Goal: Information Seeking & Learning: Learn about a topic

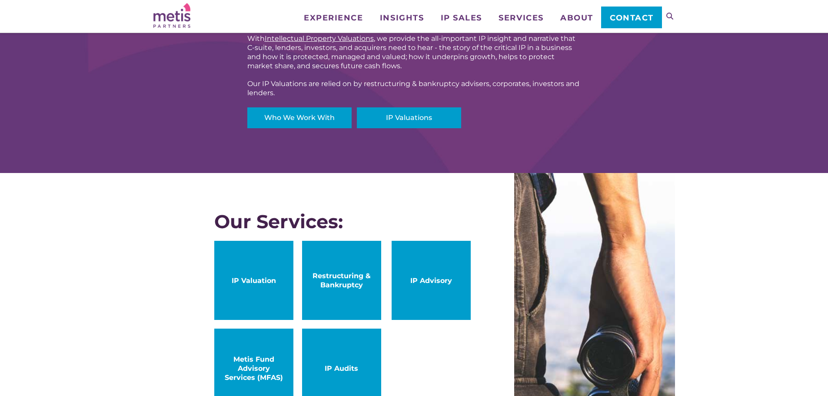
scroll to position [116, 0]
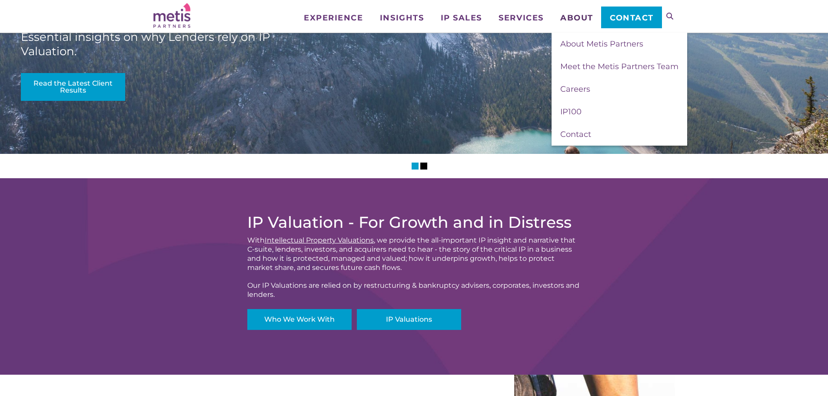
click at [563, 17] on span "About" at bounding box center [576, 18] width 33 height 8
click at [593, 40] on span "About Metis Partners" at bounding box center [601, 44] width 83 height 10
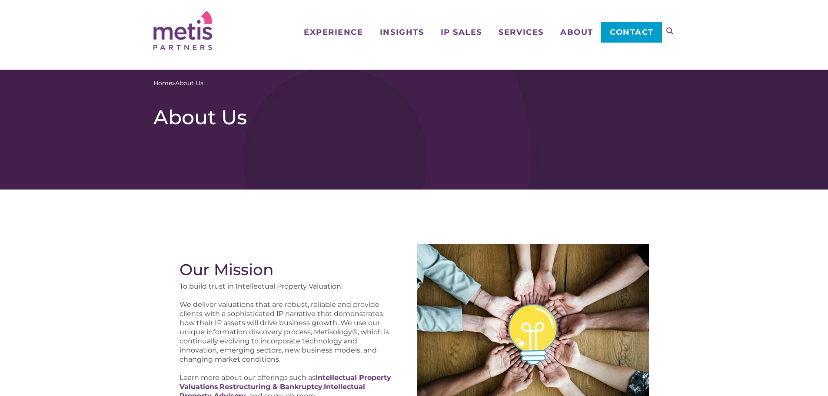
scroll to position [116, 0]
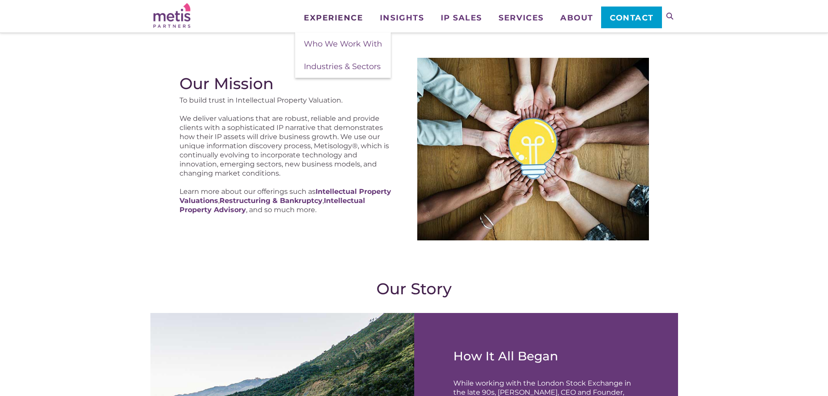
click at [328, 16] on span "Experience" at bounding box center [333, 18] width 59 height 8
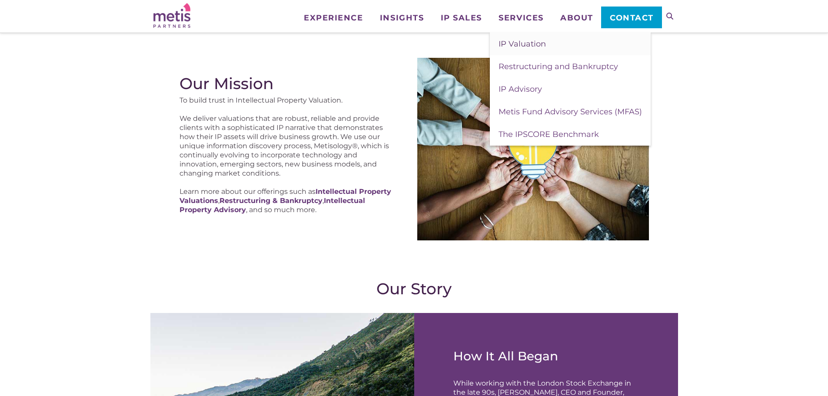
click at [523, 42] on span "IP Valuation" at bounding box center [521, 44] width 47 height 10
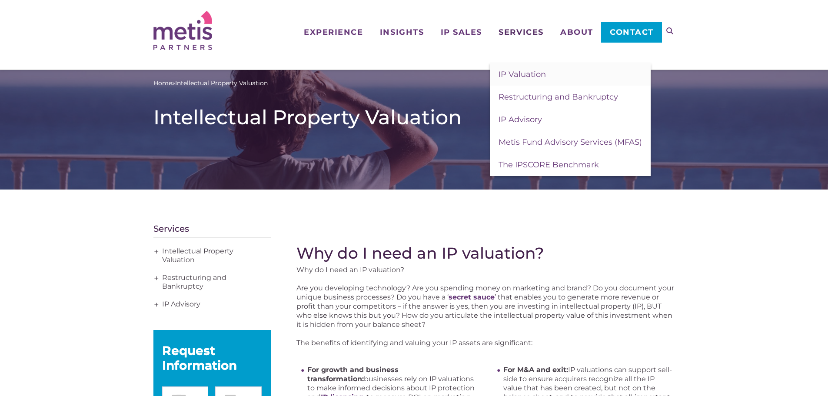
click at [539, 32] on span "Services" at bounding box center [520, 32] width 45 height 8
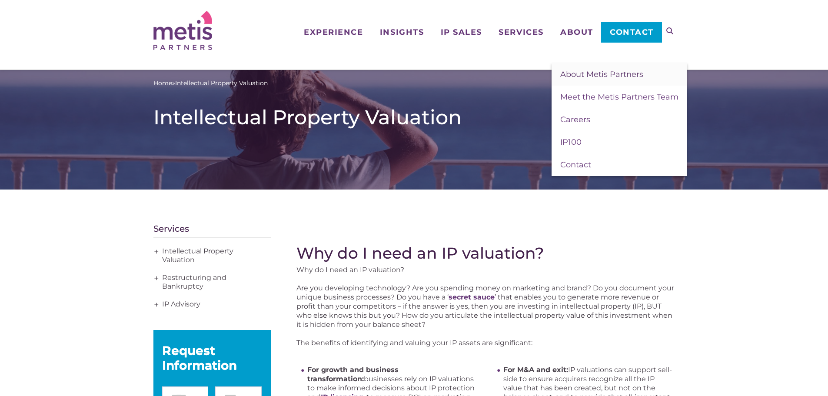
click at [592, 70] on span "About Metis Partners" at bounding box center [601, 75] width 83 height 10
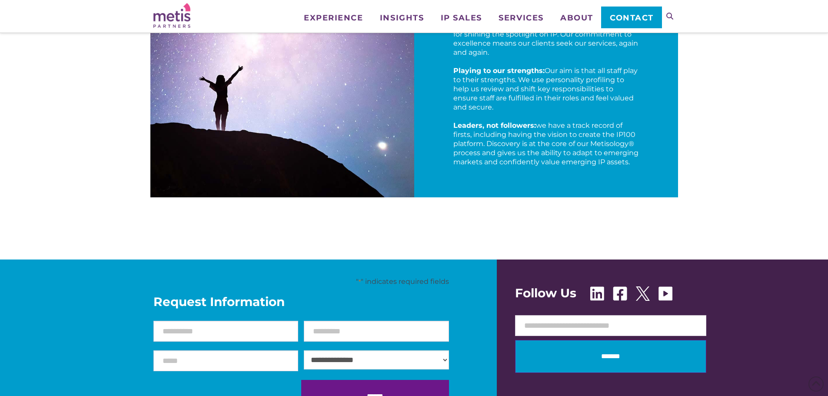
scroll to position [1506, 0]
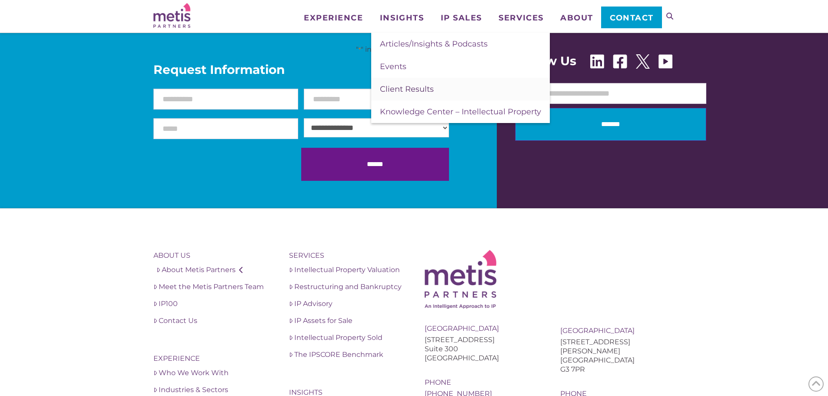
click at [399, 84] on link "Client Results" at bounding box center [460, 89] width 179 height 23
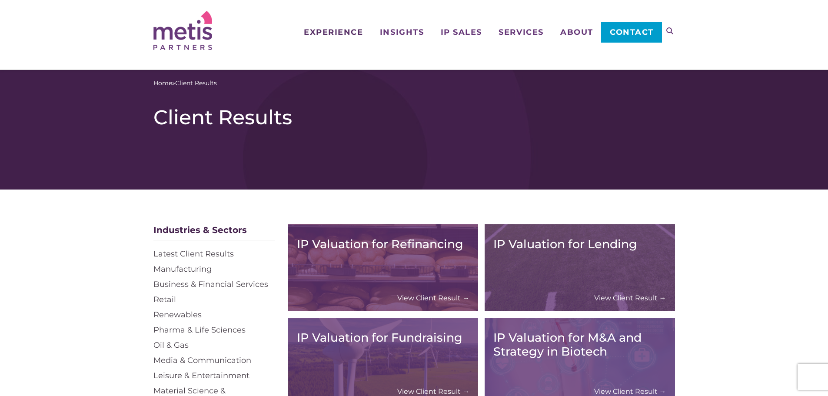
click at [329, 30] on span "Experience" at bounding box center [333, 32] width 59 height 8
click at [332, 29] on span "Experience" at bounding box center [333, 32] width 59 height 8
click at [329, 31] on span "Experience" at bounding box center [333, 32] width 59 height 8
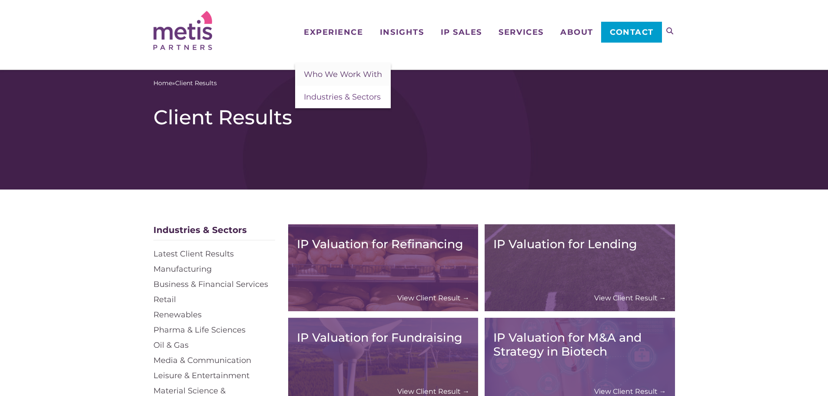
click at [333, 72] on span "Who We Work With" at bounding box center [343, 75] width 78 height 10
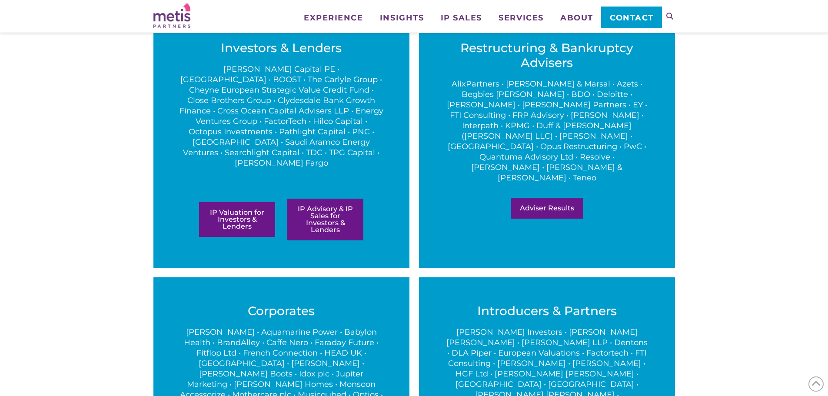
scroll to position [232, 0]
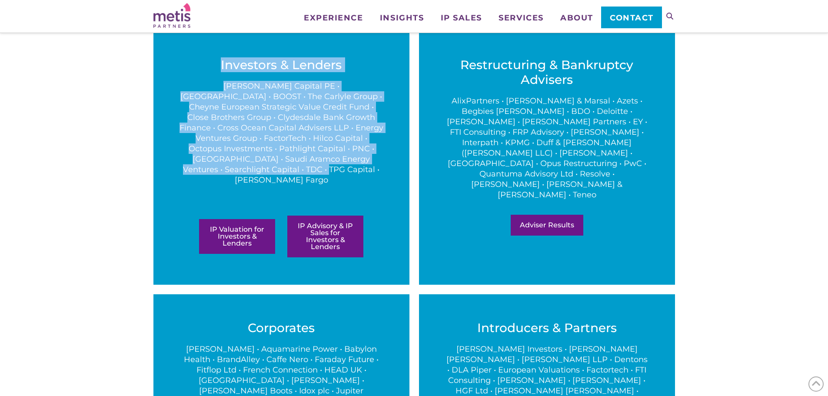
drag, startPoint x: 220, startPoint y: 60, endPoint x: 400, endPoint y: 162, distance: 206.6
click at [400, 162] on div "Investors & Lenders [PERSON_NAME] Capital PE • [GEOGRAPHIC_DATA] • BOOST • The …" at bounding box center [281, 157] width 256 height 253
copy span "Investors & Lenders Bain Capital PE • Blazehill • BOOST • The Carlyle Group • C…"
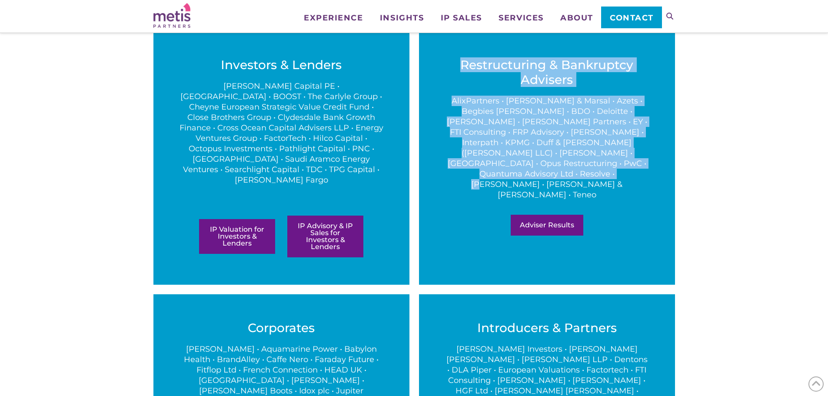
drag, startPoint x: 457, startPoint y: 60, endPoint x: 622, endPoint y: 155, distance: 189.7
click at [642, 163] on span "Restructuring & Bankruptcy Advisers AlixPartners • Alvarez & Marsal • Azets • B…" at bounding box center [547, 146] width 204 height 179
copy span "Restructuring & Bankruptcy Advisers AlixPartners • Alvarez & Marsal • Azets • B…"
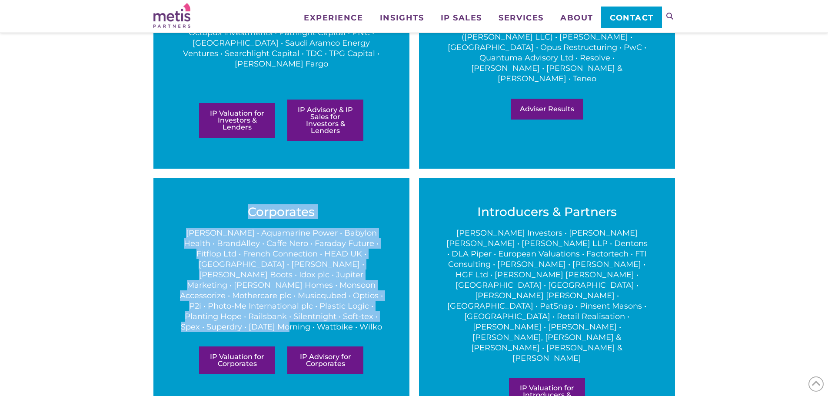
drag, startPoint x: 249, startPoint y: 189, endPoint x: 382, endPoint y: 293, distance: 169.0
click at [382, 293] on span "Corporates A.C. Moore • Aquamarine Power • Babylon Health • BrandAlley • Caffe …" at bounding box center [281, 290] width 204 height 172
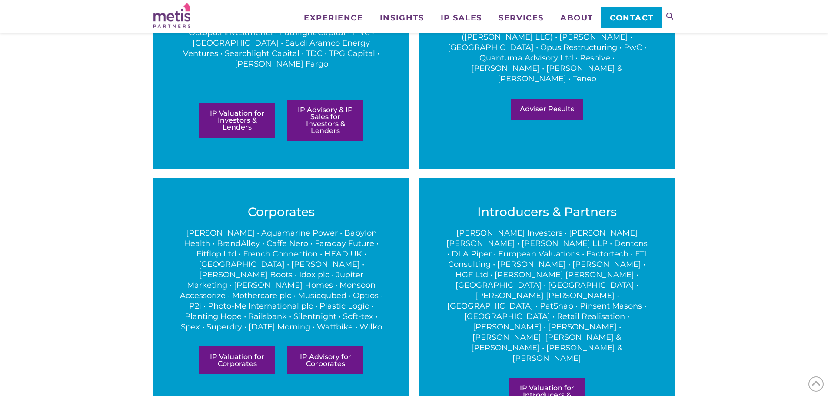
drag, startPoint x: 328, startPoint y: 244, endPoint x: 449, endPoint y: 209, distance: 125.9
click at [449, 228] on p "Alteri Investors • Baker Botts • Brown Rudnick LLP • Dentons • DLA Piper • Euro…" at bounding box center [547, 296] width 204 height 136
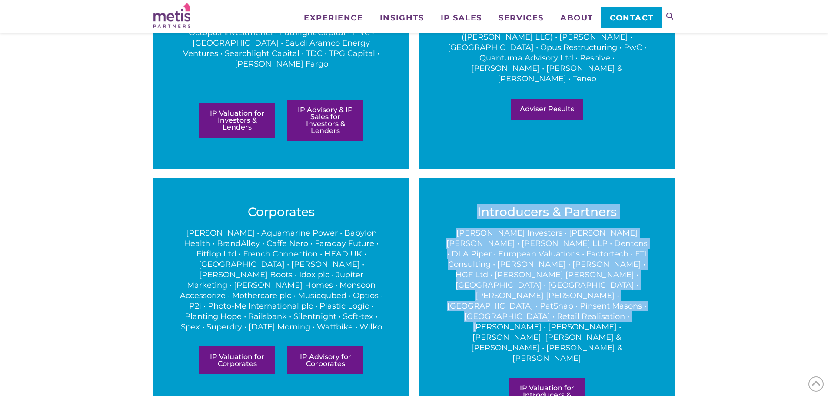
drag, startPoint x: 475, startPoint y: 188, endPoint x: 576, endPoint y: 294, distance: 146.0
click at [576, 294] on span "Introducers & Partners Alteri Investors • Baker Botts • Brown Rudnick LLP • Den…" at bounding box center [547, 309] width 204 height 210
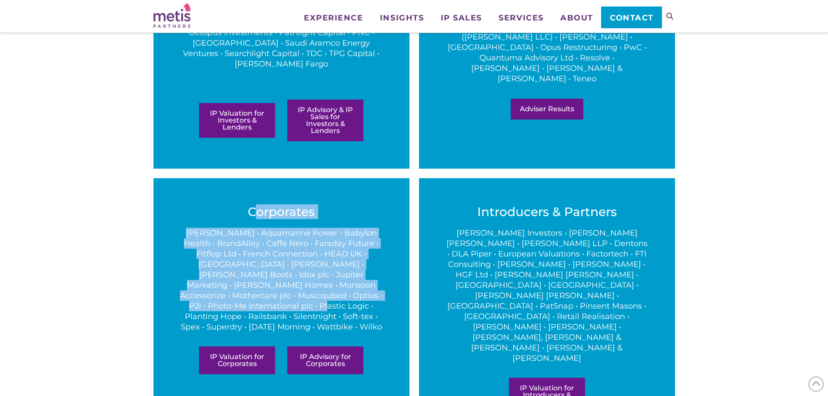
drag, startPoint x: 254, startPoint y: 182, endPoint x: 362, endPoint y: 278, distance: 145.0
click at [362, 278] on div "Corporates A.C. Moore • Aquamarine Power • Babylon Health • BrandAlley • Caffe …" at bounding box center [281, 309] width 256 height 262
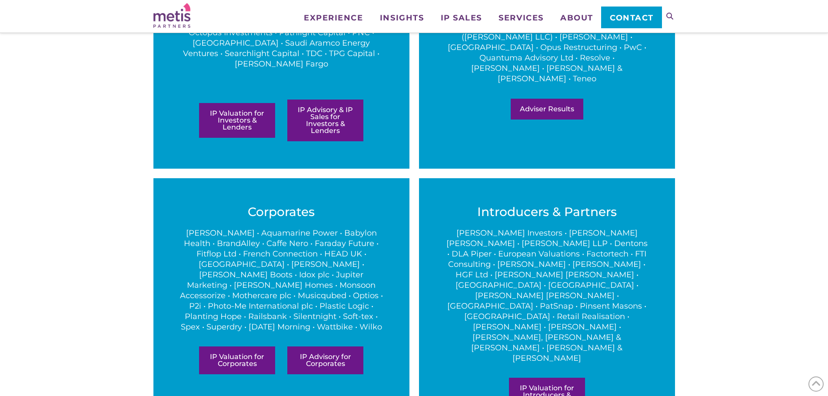
click at [505, 228] on p "Alteri Investors • Baker Botts • Brown Rudnick LLP • Dentons • DLA Piper • Euro…" at bounding box center [547, 296] width 204 height 136
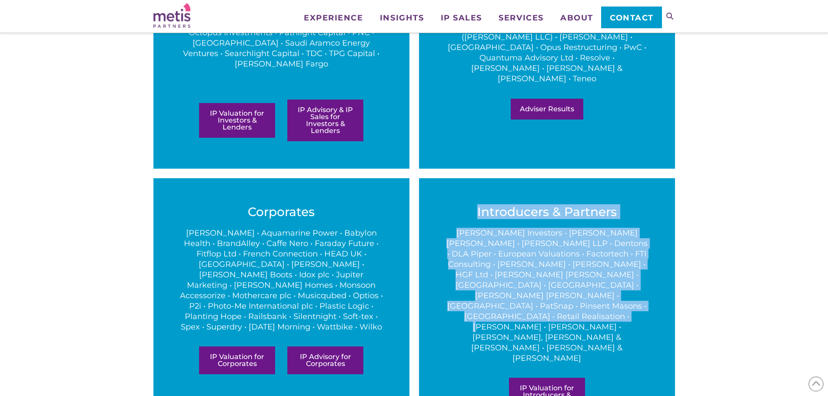
drag, startPoint x: 461, startPoint y: 184, endPoint x: 624, endPoint y: 293, distance: 196.4
click at [624, 293] on span "Introducers & Partners Alteri Investors • Baker Botts • Brown Rudnick LLP • Den…" at bounding box center [547, 309] width 204 height 210
copy span "Introducers & Partners Alteri Investors • Baker Botts • Brown Rudnick LLP • Den…"
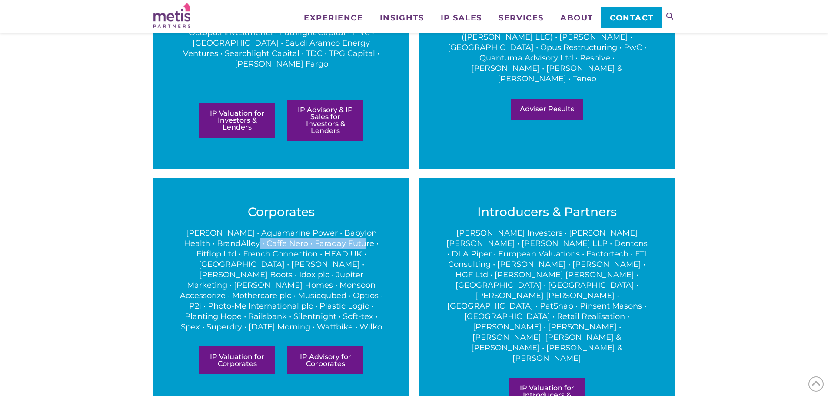
drag, startPoint x: 228, startPoint y: 222, endPoint x: 338, endPoint y: 221, distance: 109.9
click at [338, 228] on p "A.C. Moore • Aquamarine Power • Babylon Health • BrandAlley • Caffe Nero • Fara…" at bounding box center [281, 280] width 204 height 104
copy p "Caffe Nero • Faraday Future"
click at [118, 235] on div "At Metis Partners, we provide the all-important IP insights and narratives surr…" at bounding box center [414, 143] width 828 height 743
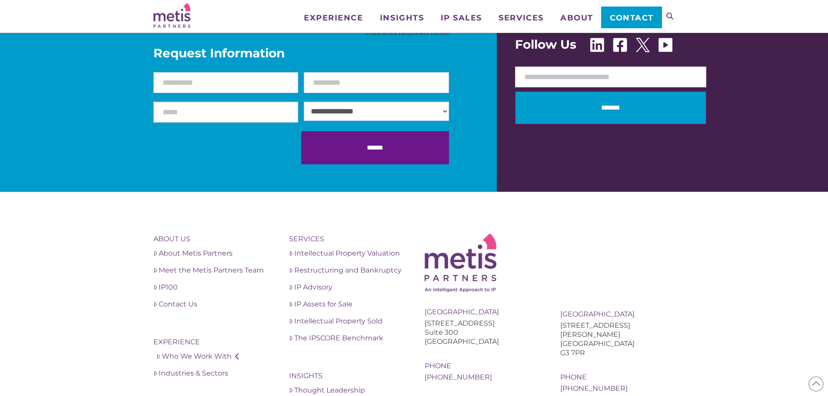
scroll to position [890, 0]
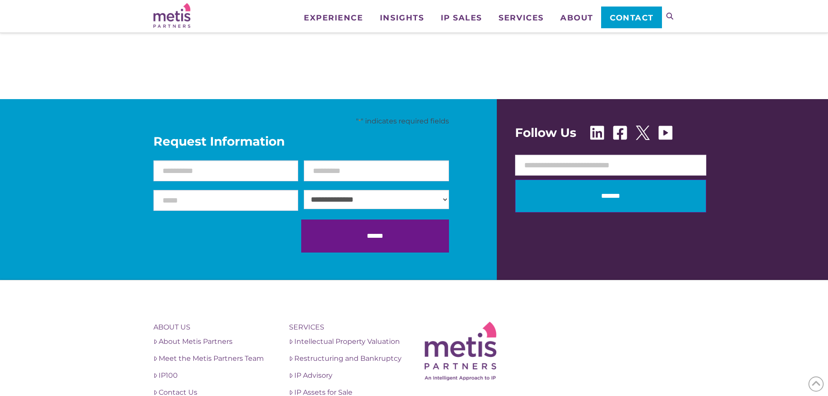
scroll to position [752, 0]
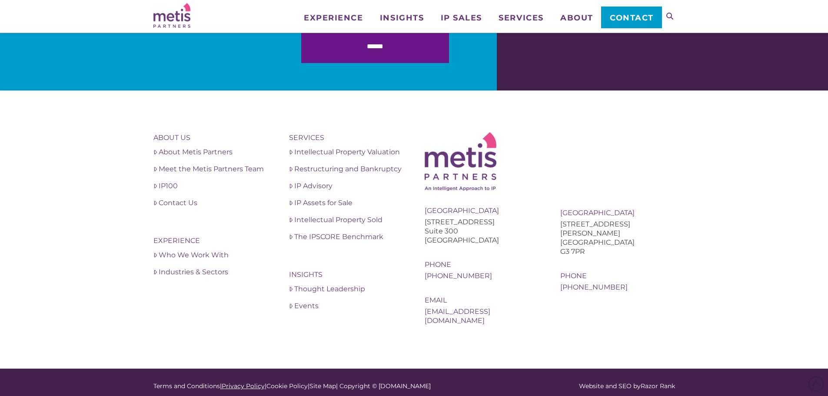
click at [238, 382] on link "Privacy Policy" at bounding box center [243, 386] width 43 height 8
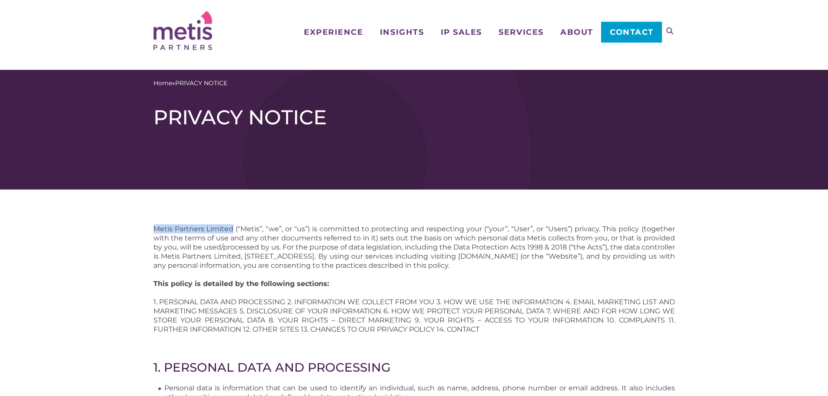
drag, startPoint x: 153, startPoint y: 226, endPoint x: 234, endPoint y: 227, distance: 80.8
click at [234, 227] on p "Metis Partners Limited (“Metis”, “we”, or “us”) is committed to protecting and …" at bounding box center [413, 247] width 521 height 46
copy p "Metis Partners Limited"
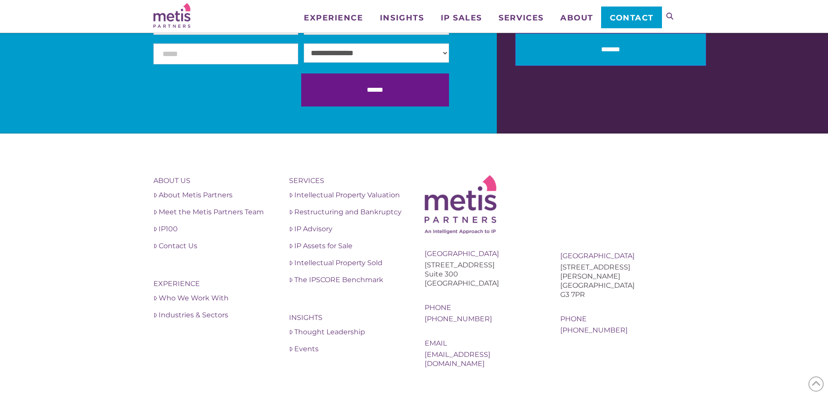
scroll to position [2571, 0]
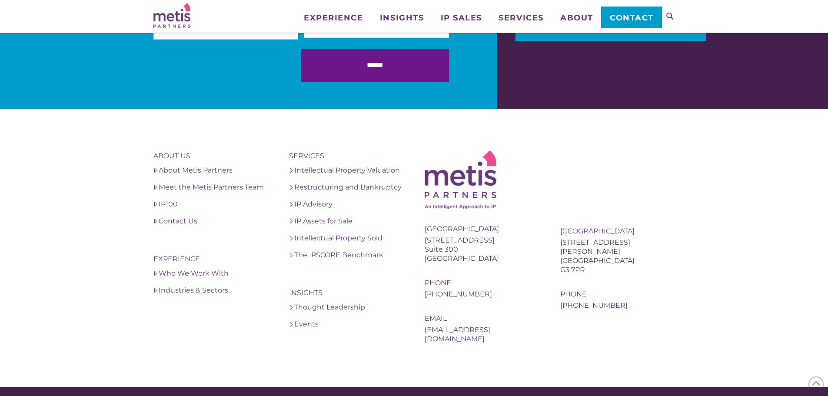
click at [171, 11] on img at bounding box center [171, 15] width 37 height 25
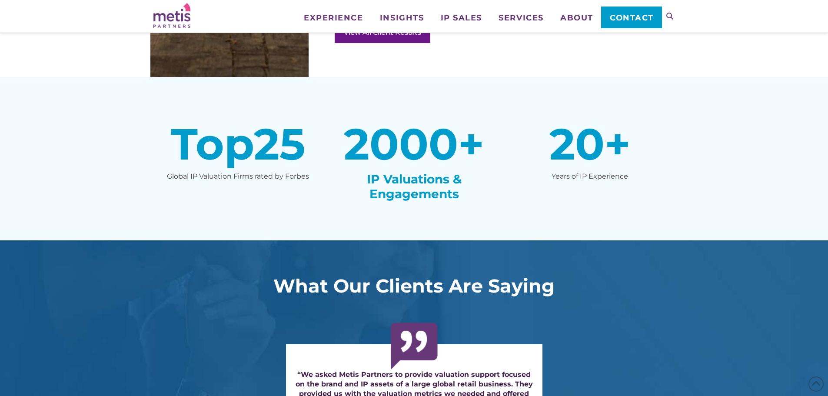
scroll to position [1391, 0]
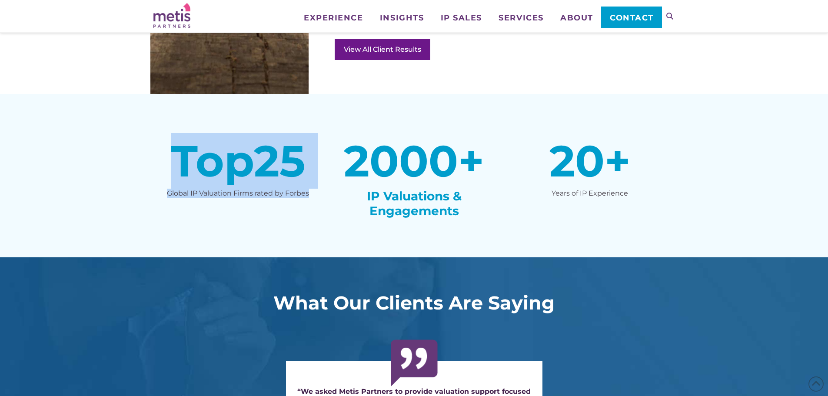
drag, startPoint x: 152, startPoint y: 160, endPoint x: 316, endPoint y: 189, distance: 166.9
click at [316, 189] on div "Top 25 Global IP Valuation Firms rated by Forbes 2000 + IP Valuations & Engagem…" at bounding box center [413, 175] width 527 height 91
copy div "Top 25 Global IP Valuation Firms rated by Forbes"
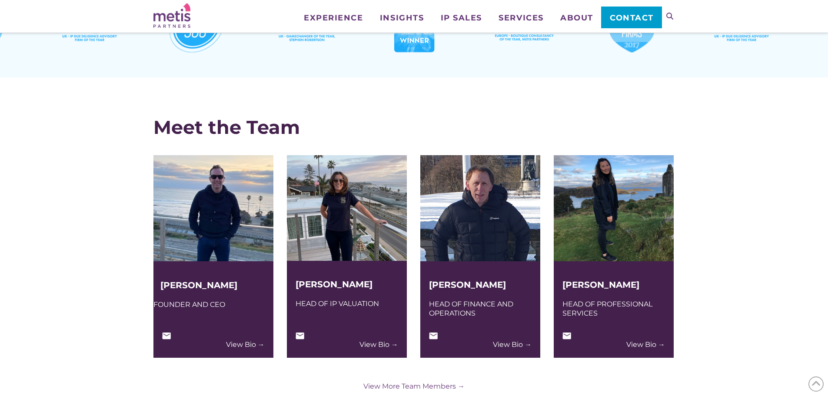
scroll to position [1983, 0]
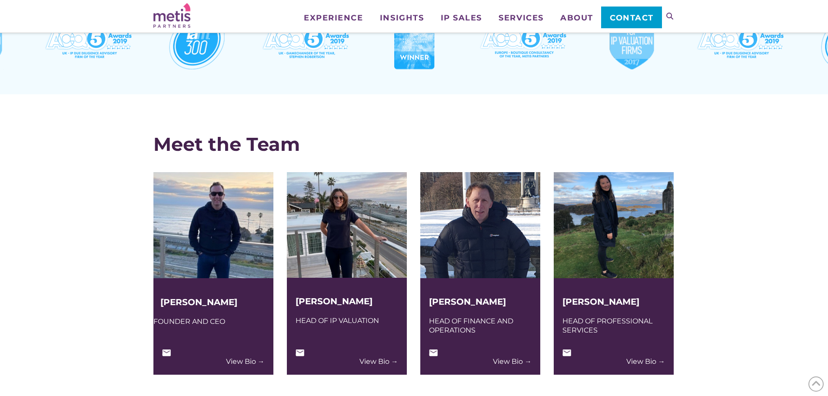
click at [164, 351] on img at bounding box center [166, 352] width 9 height 7
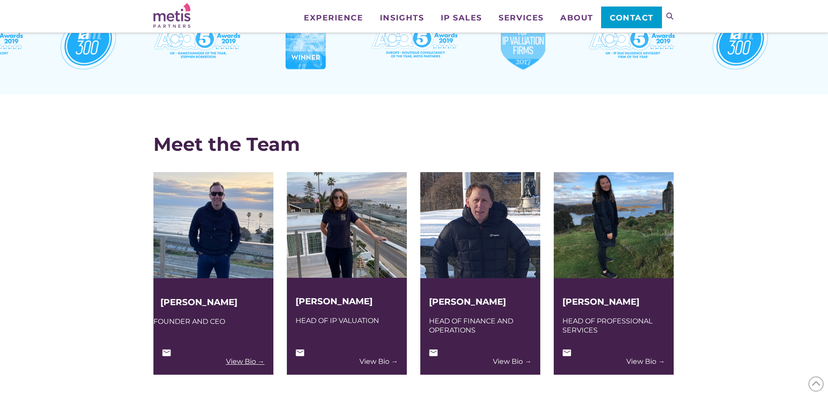
click at [240, 357] on link "View Bio →" at bounding box center [245, 361] width 39 height 9
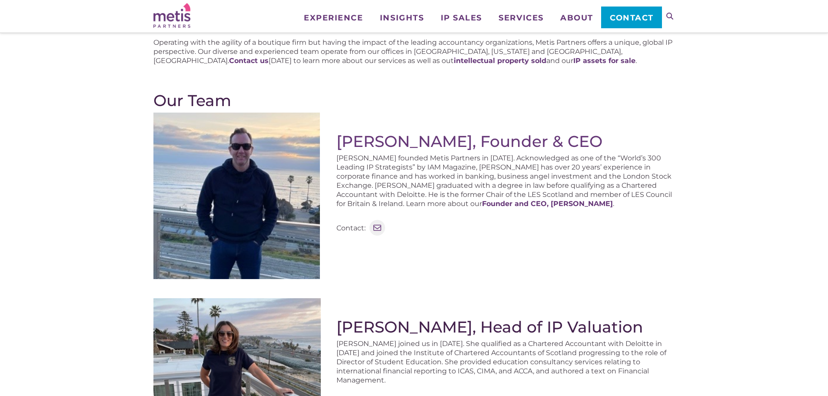
scroll to position [116, 0]
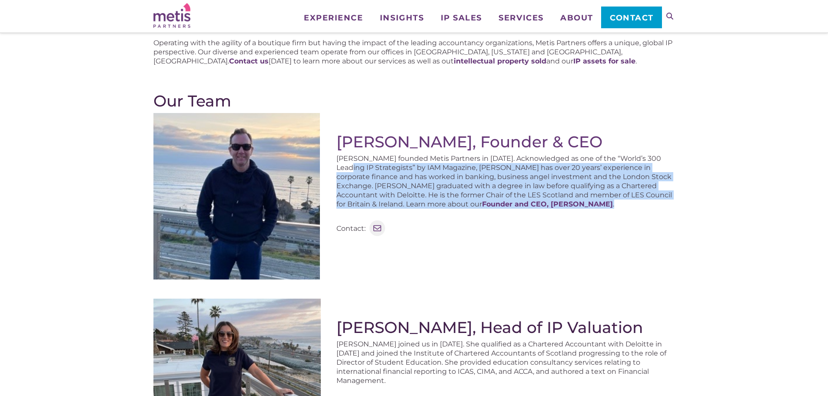
drag, startPoint x: 339, startPoint y: 167, endPoint x: 668, endPoint y: 200, distance: 330.2
click at [668, 200] on p "Stephen founded Metis Partners in 2003. Acknowledged as one of the “World’s 300…" at bounding box center [505, 181] width 338 height 55
click at [657, 201] on p "Stephen founded Metis Partners in 2003. Acknowledged as one of the “World’s 300…" at bounding box center [505, 181] width 338 height 55
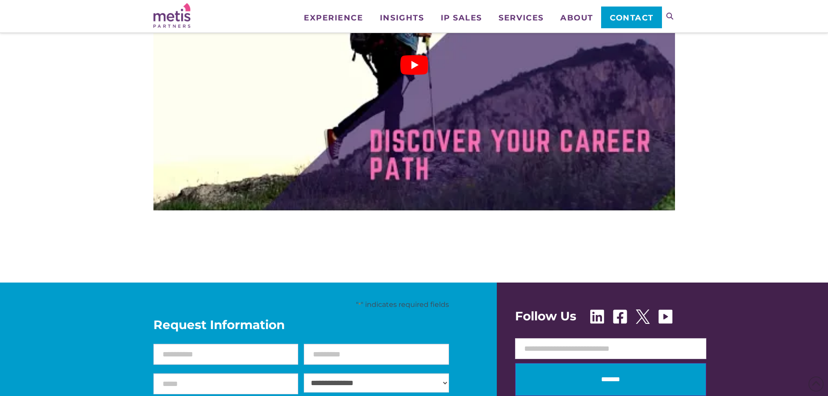
scroll to position [1427, 0]
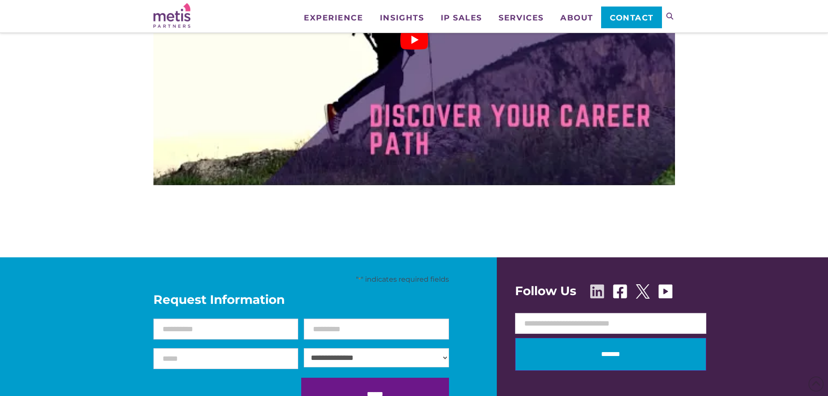
click at [594, 291] on img at bounding box center [597, 291] width 14 height 14
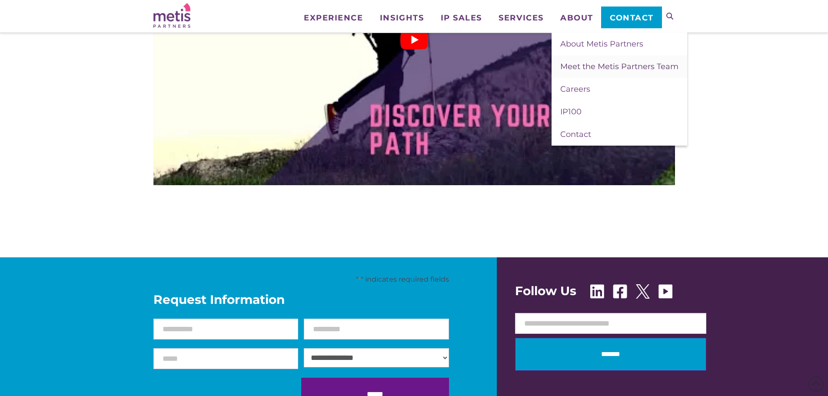
click at [588, 61] on link "Meet the Metis Partners Team" at bounding box center [619, 66] width 136 height 23
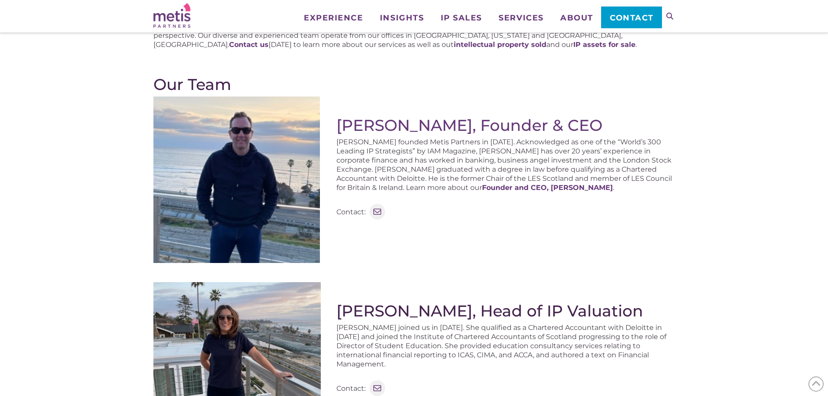
scroll to position [116, 0]
